Goal: Transaction & Acquisition: Purchase product/service

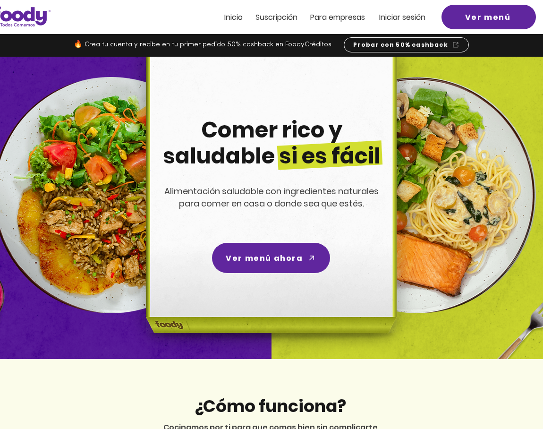
click at [406, 19] on span "Iniciar sesión" at bounding box center [402, 17] width 46 height 11
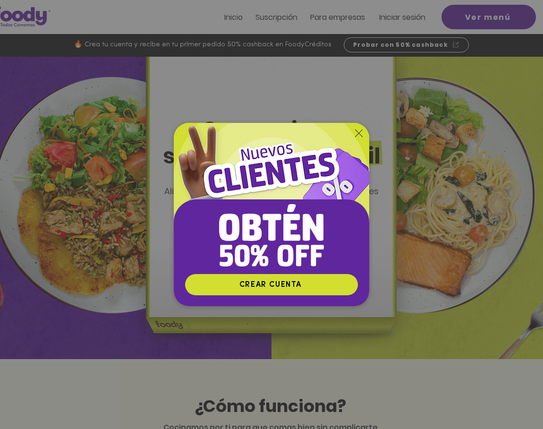
click at [386, 18] on div "Nuevos suscriptores 50% off" at bounding box center [271, 214] width 543 height 429
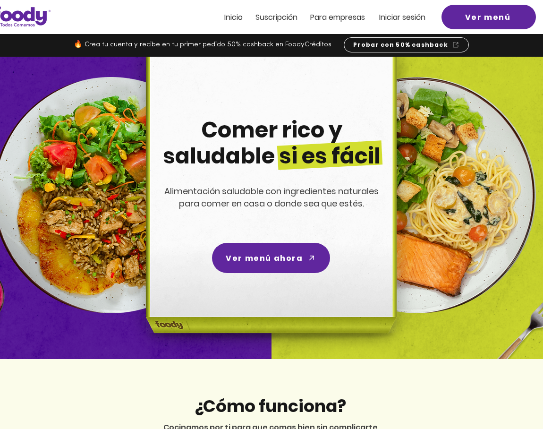
click at [392, 17] on span "Iniciar sesión" at bounding box center [402, 17] width 46 height 11
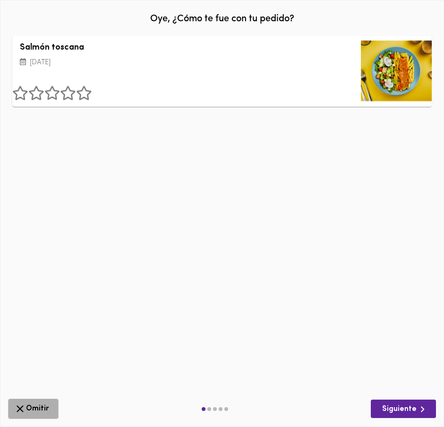
click at [46, 406] on span "Omitir" at bounding box center [33, 409] width 38 height 12
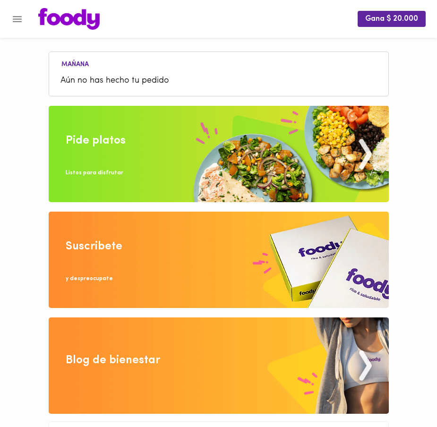
click at [216, 139] on img at bounding box center [219, 154] width 340 height 96
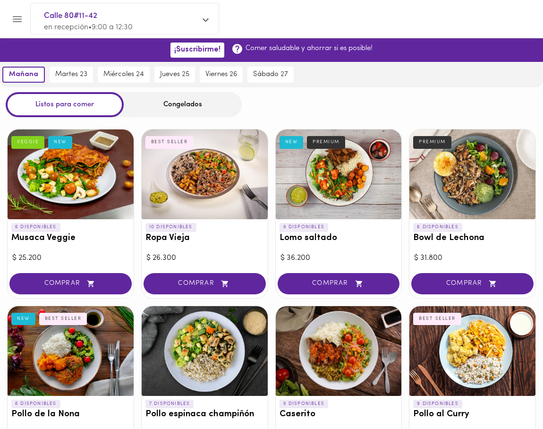
click at [190, 108] on div "Congelados" at bounding box center [183, 104] width 118 height 25
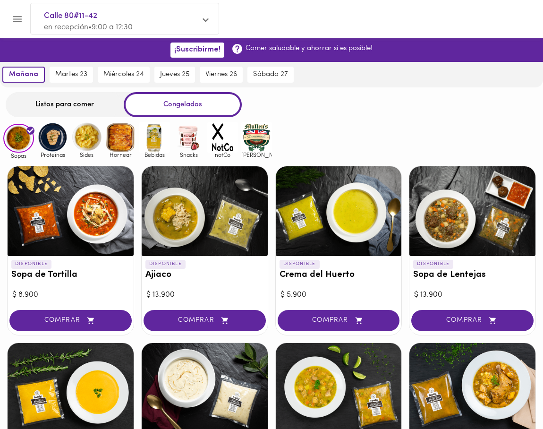
click at [53, 139] on img at bounding box center [52, 137] width 31 height 31
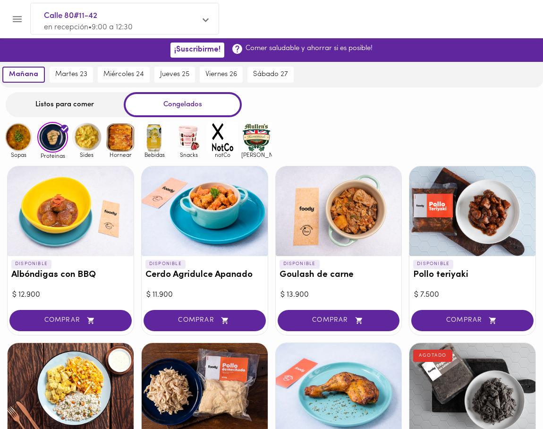
click at [87, 153] on span "Sides" at bounding box center [86, 155] width 31 height 6
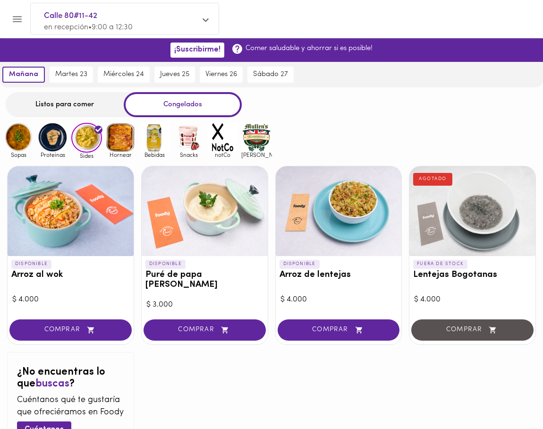
click at [130, 136] on img at bounding box center [120, 137] width 31 height 31
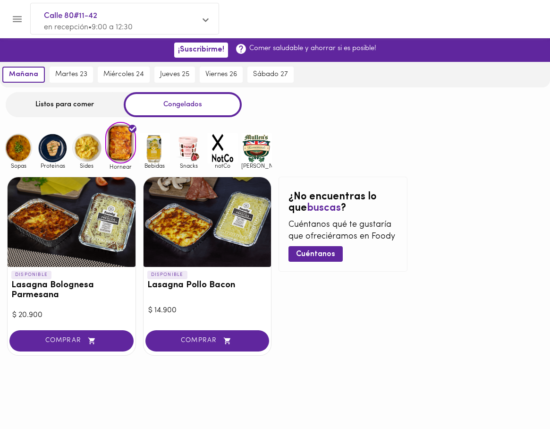
click at [161, 147] on img at bounding box center [154, 148] width 31 height 31
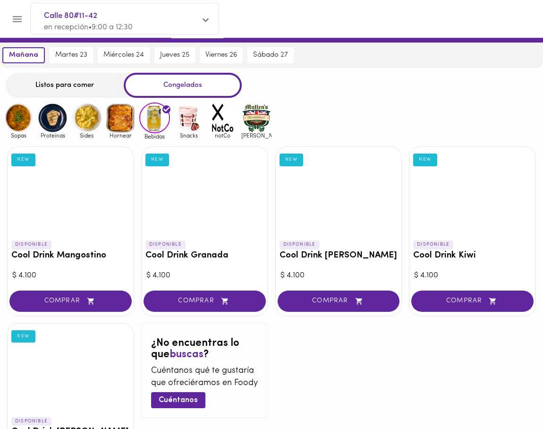
scroll to position [1, 0]
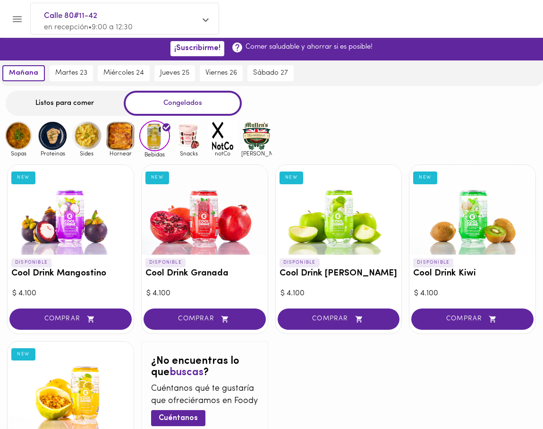
click at [186, 148] on img at bounding box center [188, 135] width 31 height 31
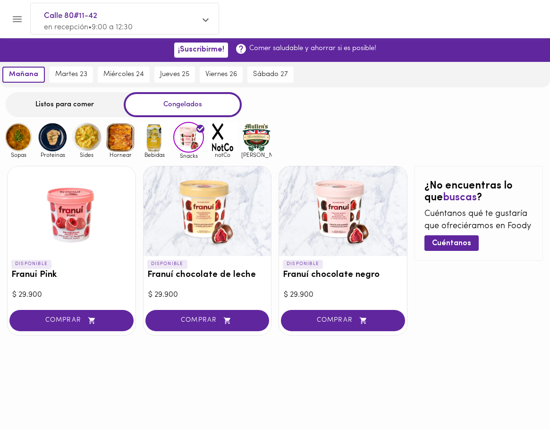
click at [220, 136] on img at bounding box center [222, 137] width 31 height 31
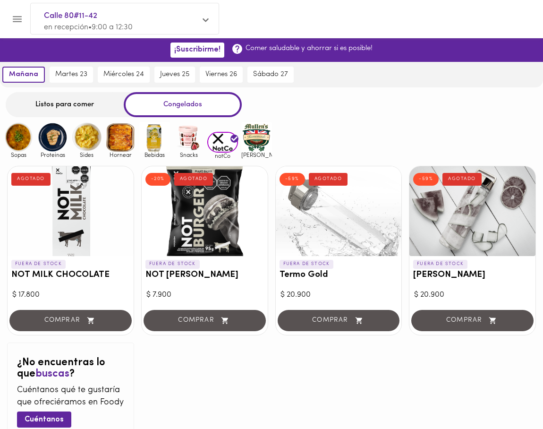
click at [187, 138] on img at bounding box center [188, 137] width 31 height 31
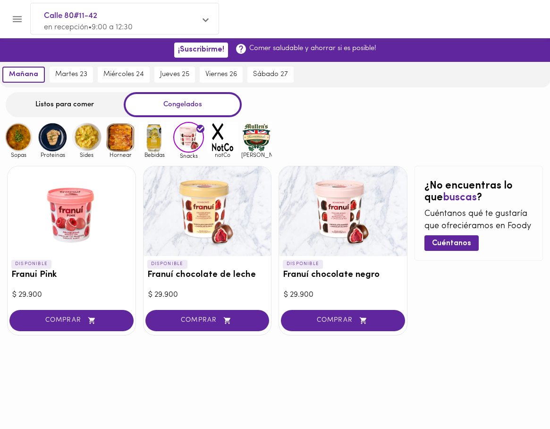
click at [17, 22] on icon "Menu" at bounding box center [17, 19] width 12 height 12
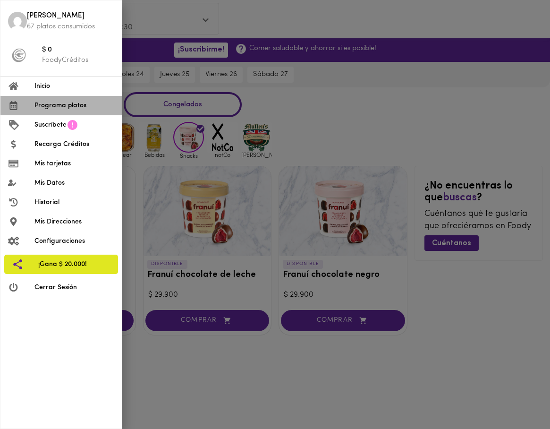
click at [56, 106] on span "Programa platos" at bounding box center [74, 106] width 80 height 10
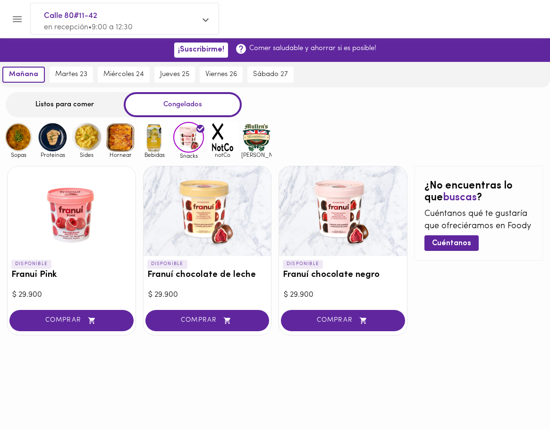
click at [21, 11] on button "Menu" at bounding box center [17, 19] width 23 height 23
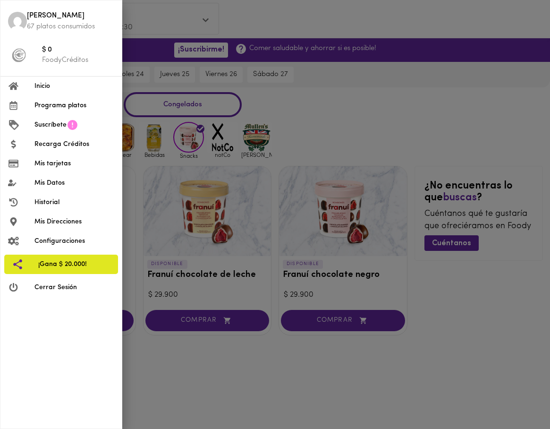
click at [57, 199] on span "Historial" at bounding box center [74, 203] width 80 height 10
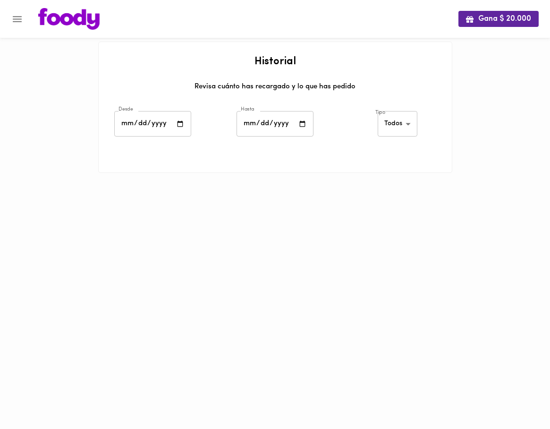
click at [187, 118] on input "date" at bounding box center [152, 124] width 77 height 26
click at [180, 126] on input "date" at bounding box center [152, 124] width 77 height 26
type input "2025-08-01"
click at [296, 119] on input "date" at bounding box center [275, 124] width 77 height 26
click at [299, 121] on input "date" at bounding box center [275, 124] width 77 height 26
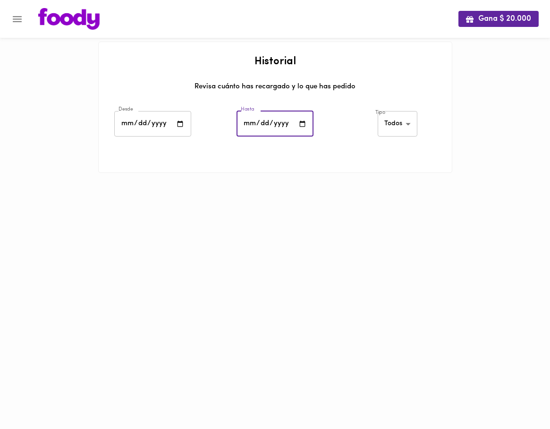
type input "2025-09-01"
click at [390, 142] on div at bounding box center [275, 153] width 353 height 24
click at [390, 133] on body "Gana $ 20.000 Historial Revisa cuánto has recargado y lo que has pedido Desde 2…" at bounding box center [275, 98] width 550 height 197
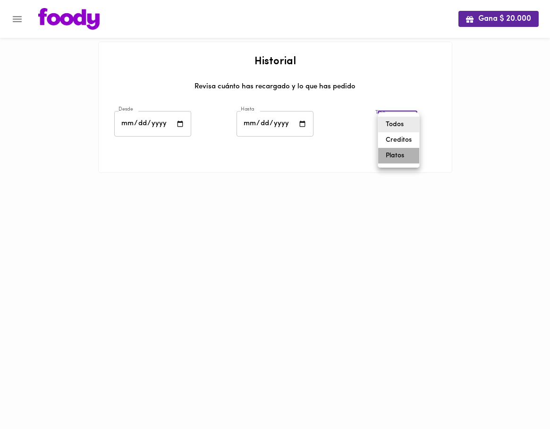
click at [396, 154] on li "Platos" at bounding box center [398, 156] width 41 height 16
type input "foody-dishes"
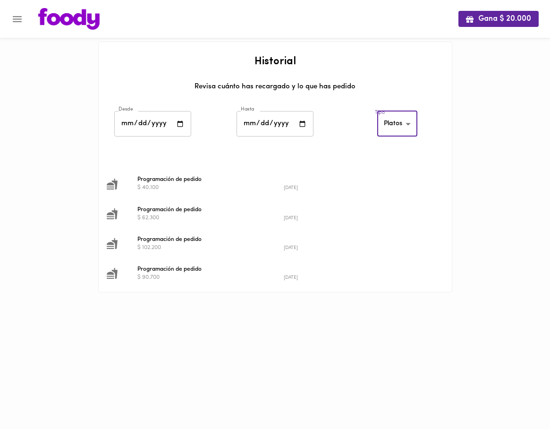
click at [178, 135] on input "2025-08-01" at bounding box center [152, 124] width 77 height 26
click at [178, 124] on input "2025-08-01" at bounding box center [152, 124] width 77 height 26
type input "2025-09-01"
click at [300, 123] on input "2025-09-01" at bounding box center [275, 124] width 77 height 26
type input "2025-09-30"
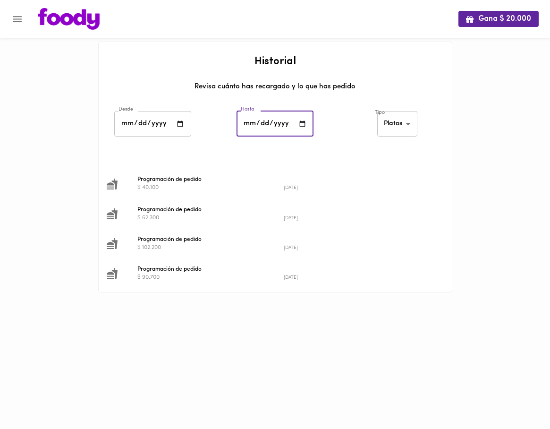
click at [395, 124] on body "Gana $ 20.000 Historial Revisa cuánto has recargado y lo que has pedido Desde 2…" at bounding box center [275, 158] width 550 height 316
click at [386, 93] on li "Todos" at bounding box center [398, 94] width 41 height 16
click at [390, 126] on body "Gana $ 20.000 Historial Revisa cuánto has recargado y lo que has pedido Desde 2…" at bounding box center [275, 158] width 550 height 316
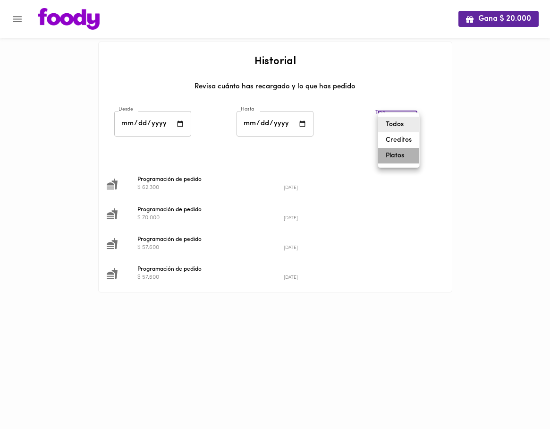
click at [397, 153] on li "Platos" at bounding box center [398, 156] width 41 height 16
type input "foody-dishes"
click at [20, 19] on icon "Menu" at bounding box center [17, 19] width 9 height 6
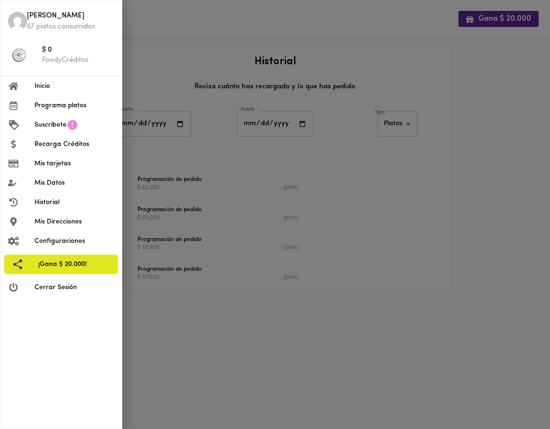
click at [222, 40] on div at bounding box center [275, 214] width 550 height 429
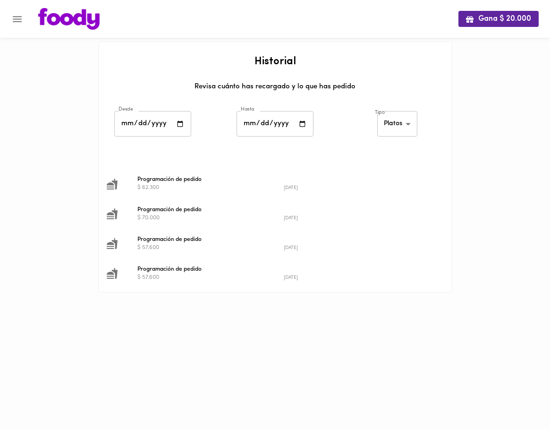
click at [93, 18] on img at bounding box center [68, 19] width 61 height 22
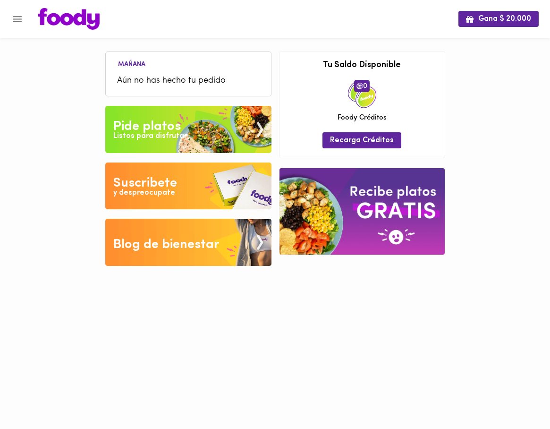
click at [198, 120] on img at bounding box center [188, 129] width 166 height 47
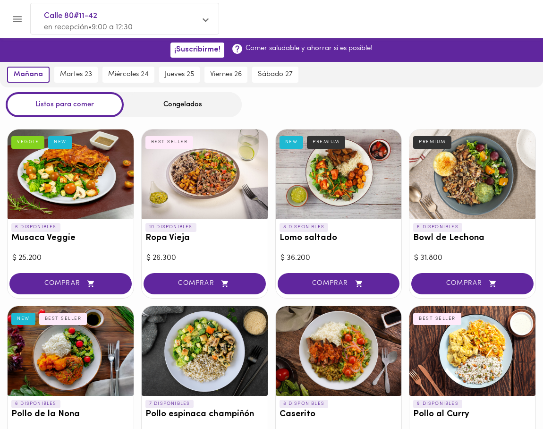
click at [191, 112] on div "Congelados" at bounding box center [183, 104] width 118 height 25
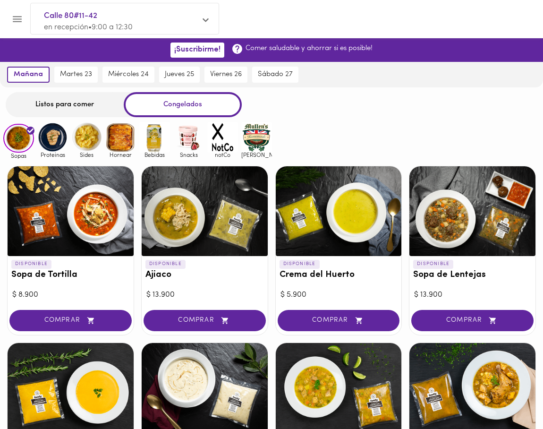
click at [193, 152] on span "Snacks" at bounding box center [188, 155] width 31 height 6
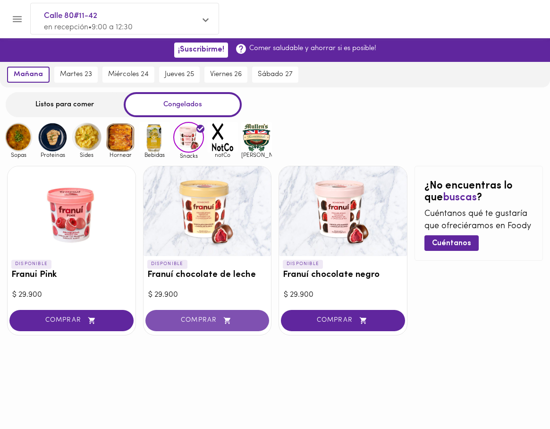
click at [213, 327] on button "COMPRAR" at bounding box center [208, 320] width 124 height 21
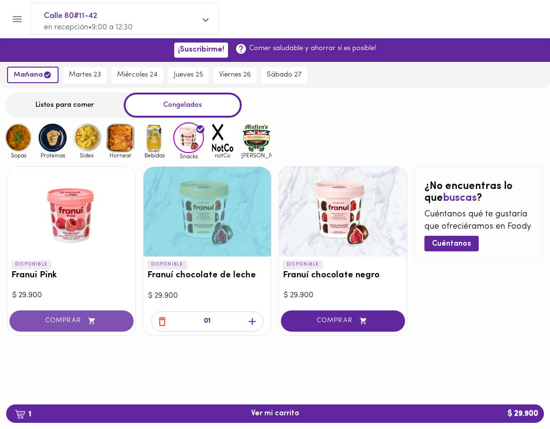
click at [67, 321] on span "COMPRAR" at bounding box center [71, 321] width 101 height 8
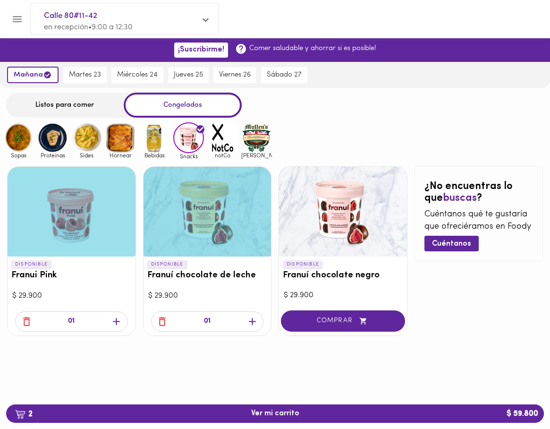
click at [24, 131] on img at bounding box center [18, 137] width 31 height 31
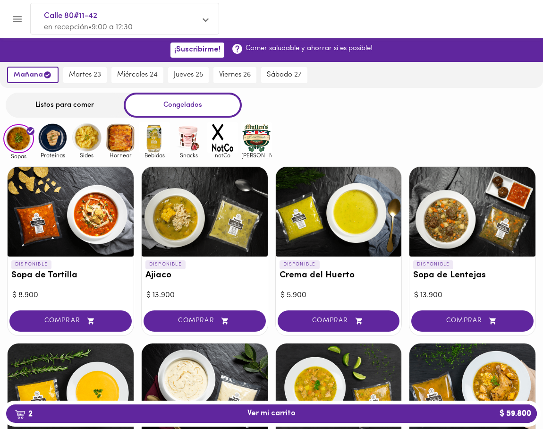
click at [55, 139] on img at bounding box center [52, 137] width 31 height 31
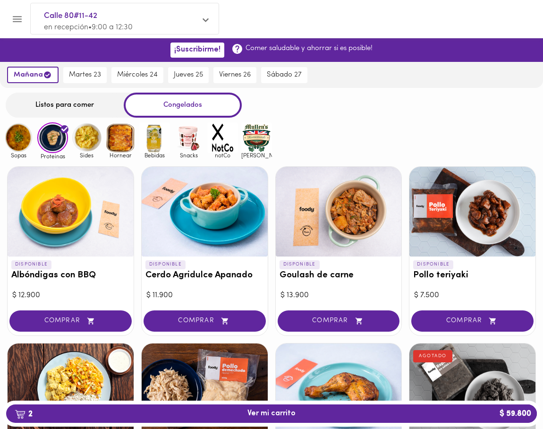
click at [56, 108] on div "Listos para comer" at bounding box center [65, 105] width 118 height 25
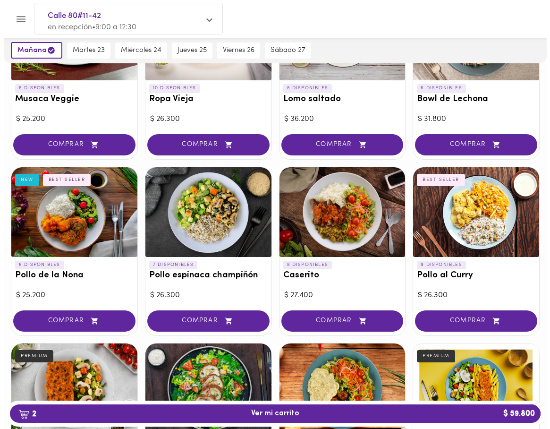
scroll to position [141, 0]
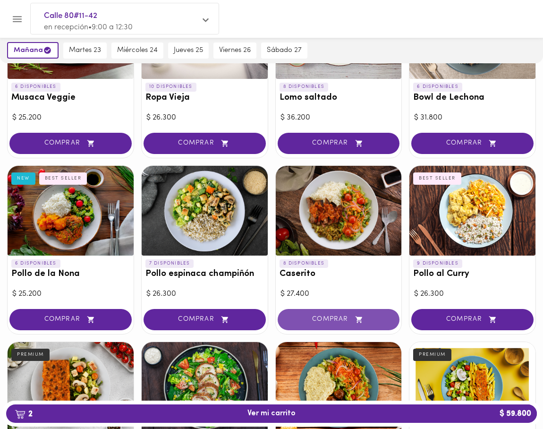
click at [334, 320] on span "COMPRAR" at bounding box center [339, 320] width 99 height 8
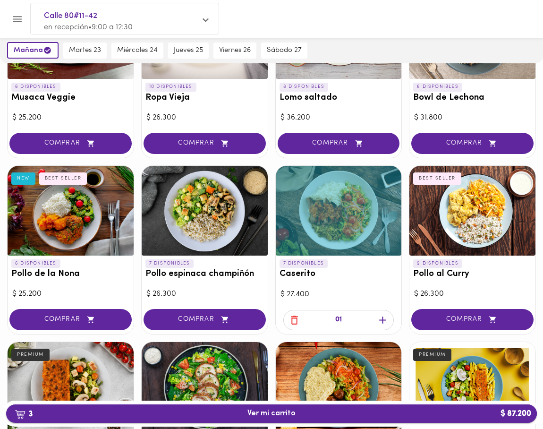
click at [283, 410] on span "3 Ver mi carrito $ 87.200" at bounding box center [272, 413] width 48 height 9
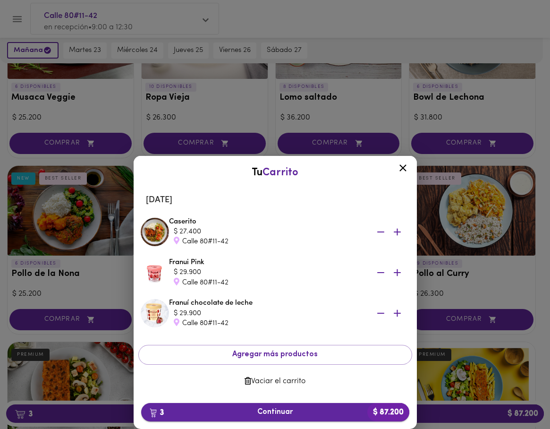
click at [287, 412] on span "3 Continuar $ 87.200" at bounding box center [275, 412] width 253 height 9
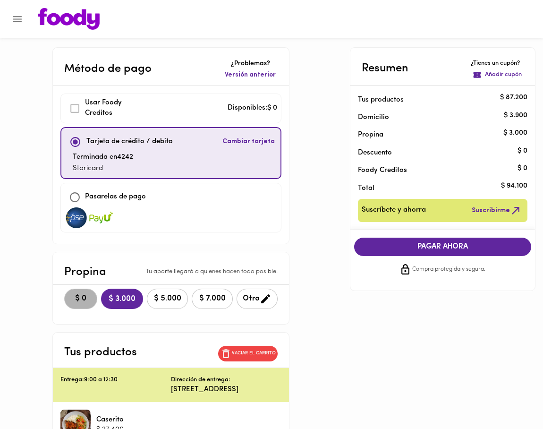
click at [70, 294] on span "$ 0" at bounding box center [80, 298] width 21 height 9
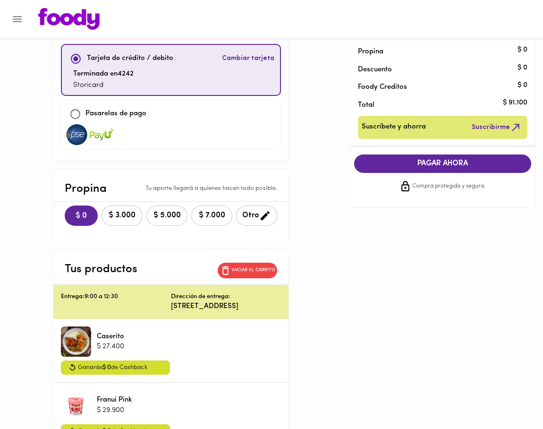
scroll to position [36, 0]
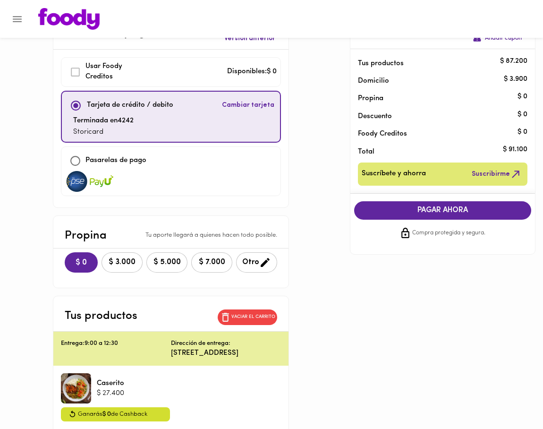
click at [444, 208] on span "PAGAR AHORA" at bounding box center [443, 210] width 158 height 9
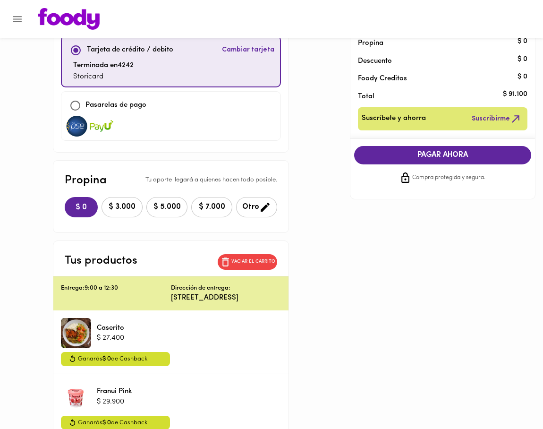
scroll to position [0, 0]
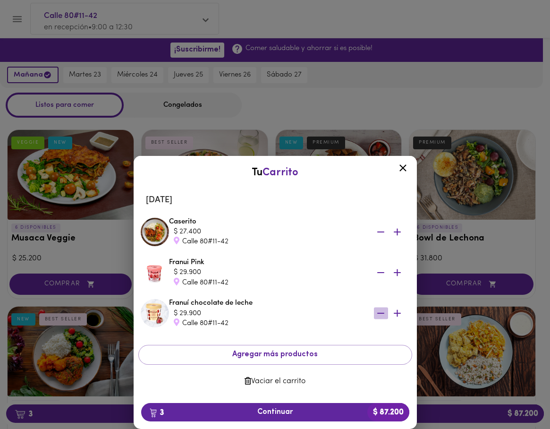
click at [379, 313] on icon "button" at bounding box center [381, 313] width 7 height 1
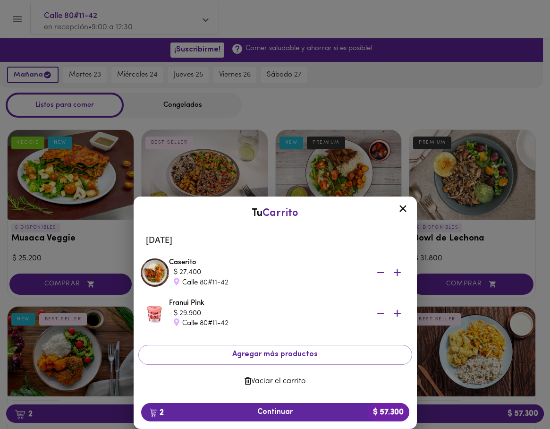
click at [382, 309] on icon "button" at bounding box center [381, 314] width 12 height 12
click at [185, 106] on div "Tu Carrito Lunes 22 de septiembre Caserito $ 27.400 Calle 80#11-42 Franui Pink …" at bounding box center [275, 246] width 550 height 365
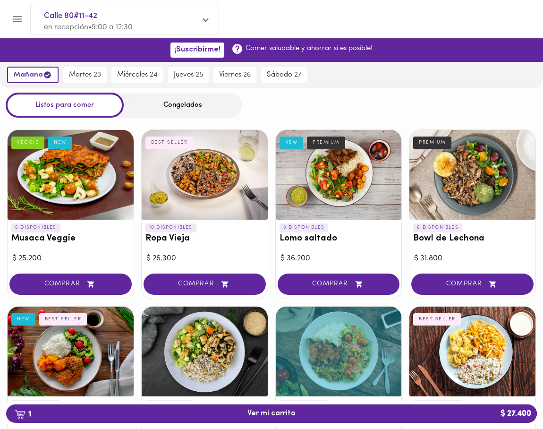
click at [176, 105] on div "Congelados" at bounding box center [183, 105] width 118 height 25
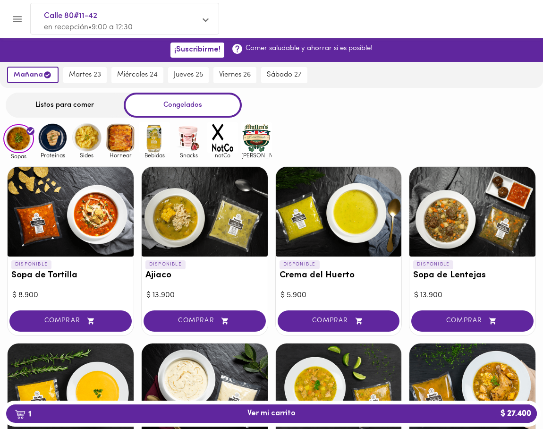
click at [186, 133] on img at bounding box center [188, 137] width 31 height 31
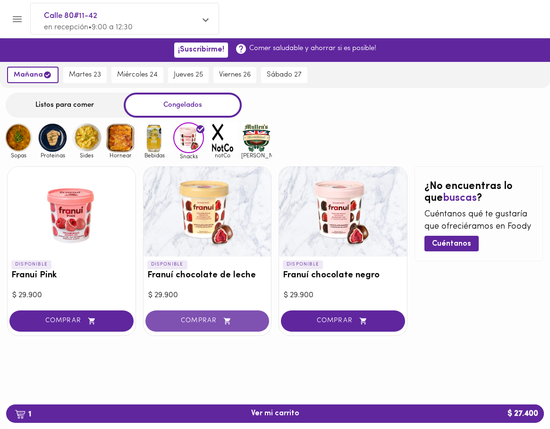
click at [238, 321] on span "COMPRAR" at bounding box center [207, 321] width 101 height 8
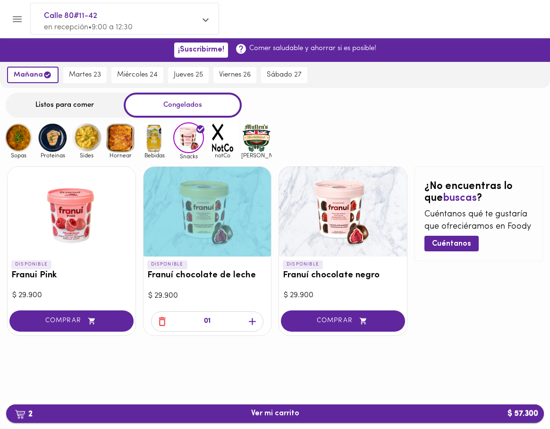
click at [275, 419] on button "2 Ver mi carrito $ 57.300" at bounding box center [275, 413] width 538 height 18
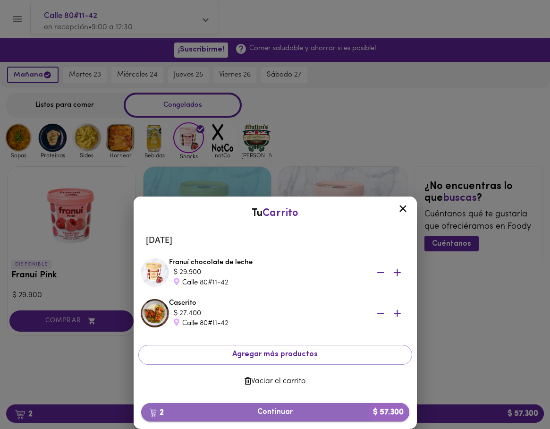
click at [302, 417] on button "2 Continuar $ 57.300" at bounding box center [275, 412] width 268 height 18
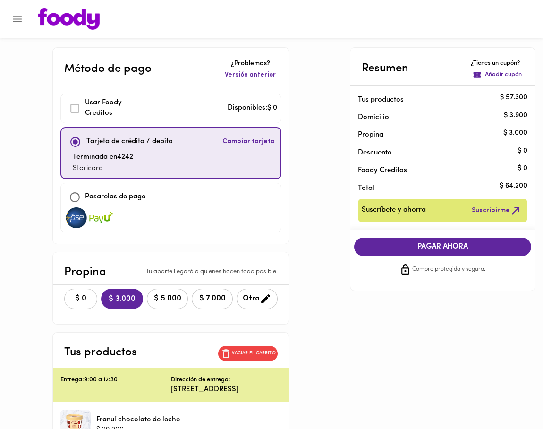
click at [64, 304] on button "$ 0" at bounding box center [80, 299] width 33 height 20
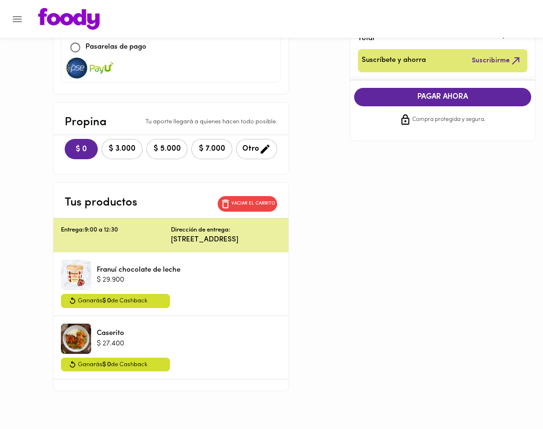
scroll to position [149, 0]
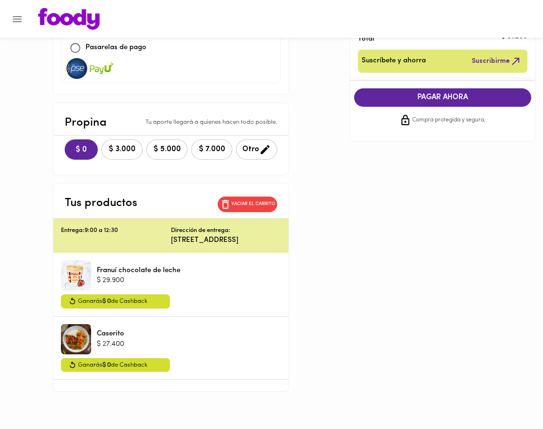
click at [430, 93] on button "PAGAR AHORA" at bounding box center [442, 97] width 177 height 18
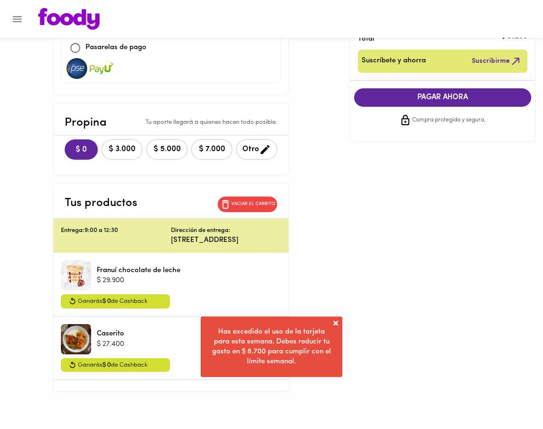
click at [334, 323] on span at bounding box center [335, 322] width 9 height 9
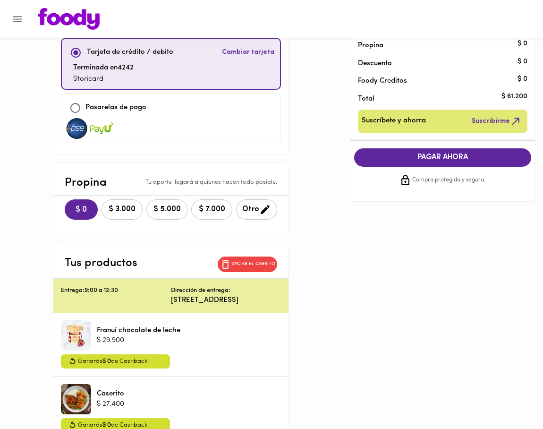
scroll to position [0, 0]
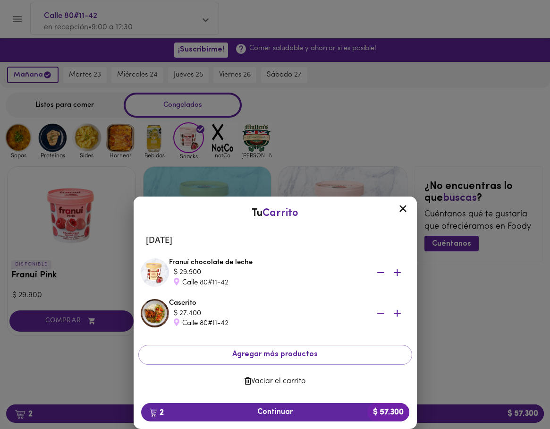
click at [404, 205] on icon at bounding box center [403, 209] width 12 height 12
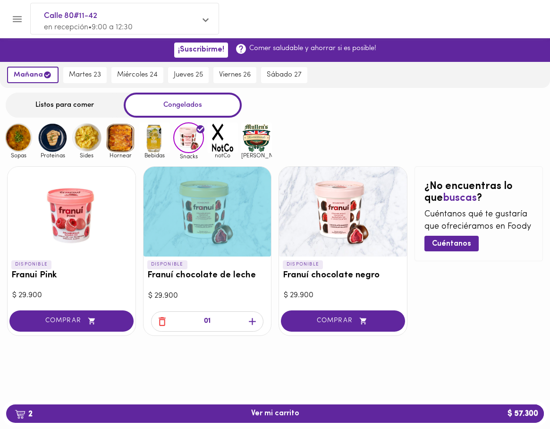
click at [25, 144] on img at bounding box center [18, 137] width 31 height 31
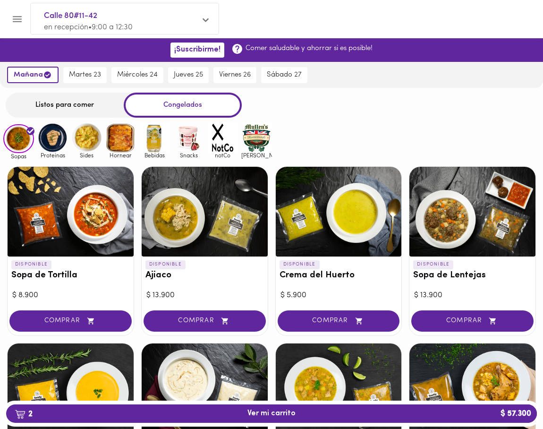
click at [52, 144] on img at bounding box center [52, 137] width 31 height 31
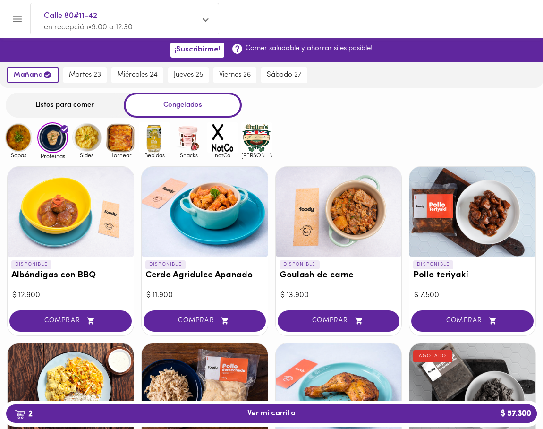
click at [60, 107] on div "Listos para comer" at bounding box center [65, 105] width 118 height 25
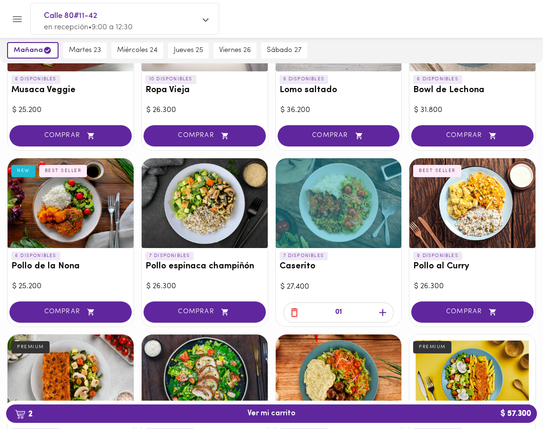
scroll to position [148, 0]
